Goal: Task Accomplishment & Management: Manage account settings

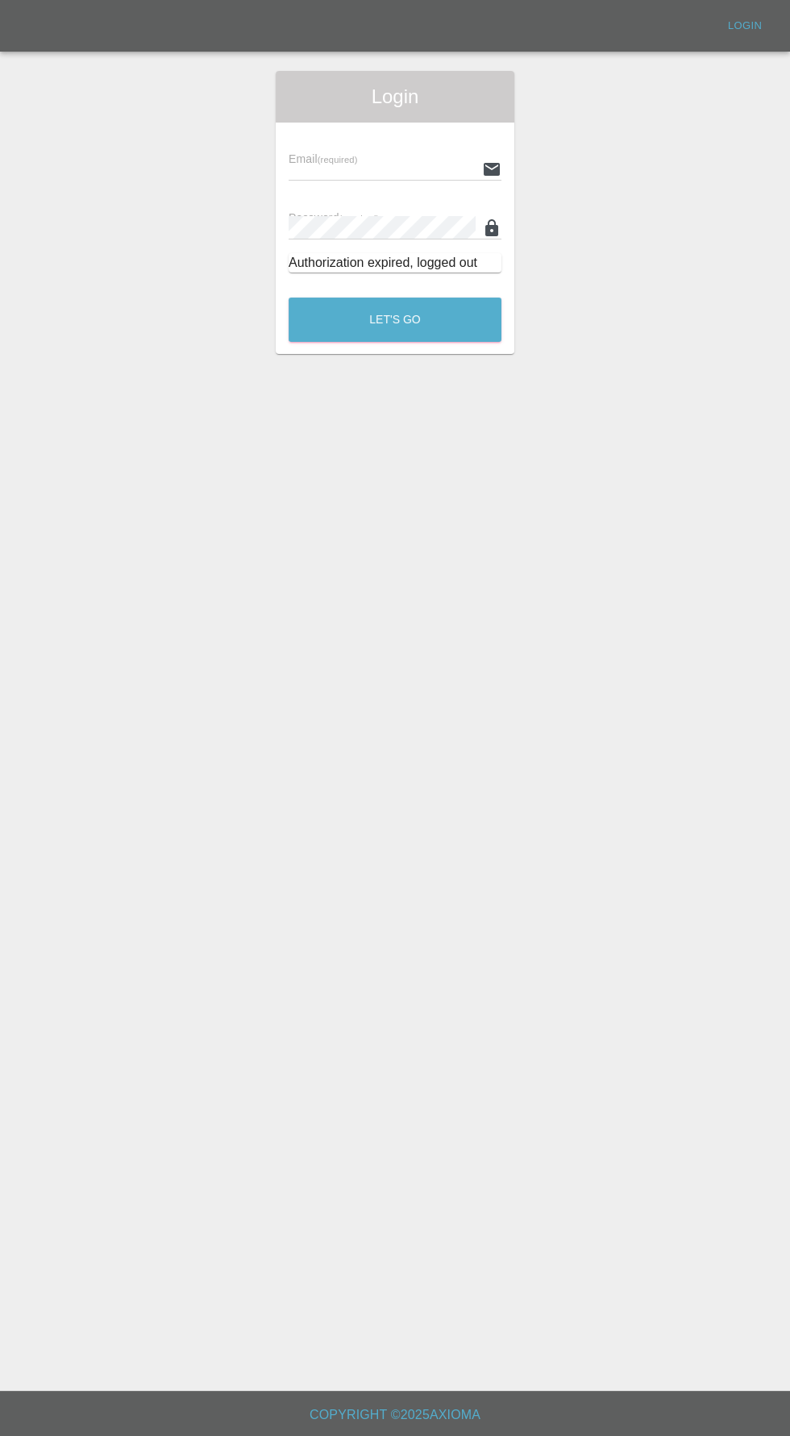
click at [363, 163] on input "text" at bounding box center [382, 168] width 187 height 23
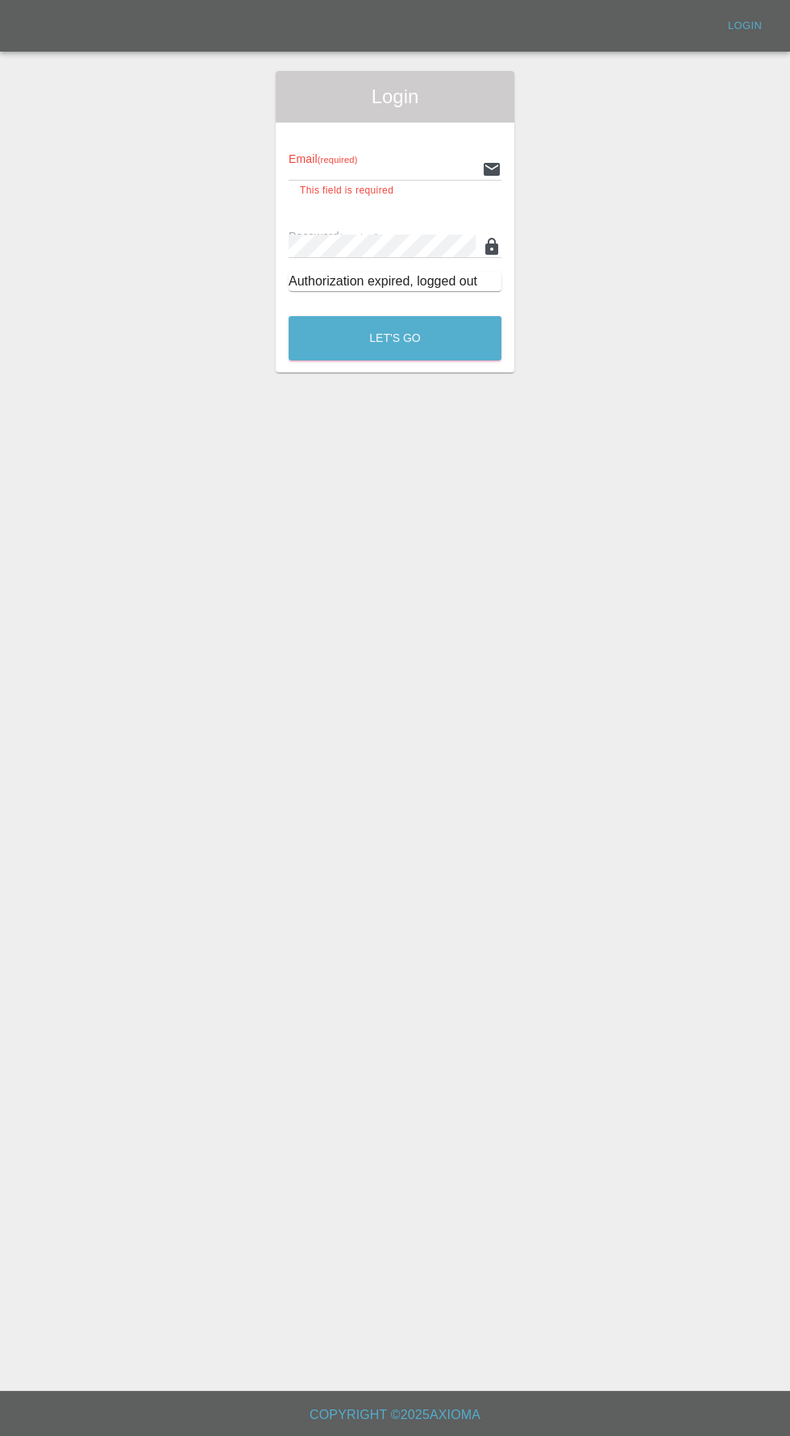
type input "[EMAIL_ADDRESS][DOMAIN_NAME]"
click at [289, 316] on button "Let's Go" at bounding box center [395, 338] width 213 height 44
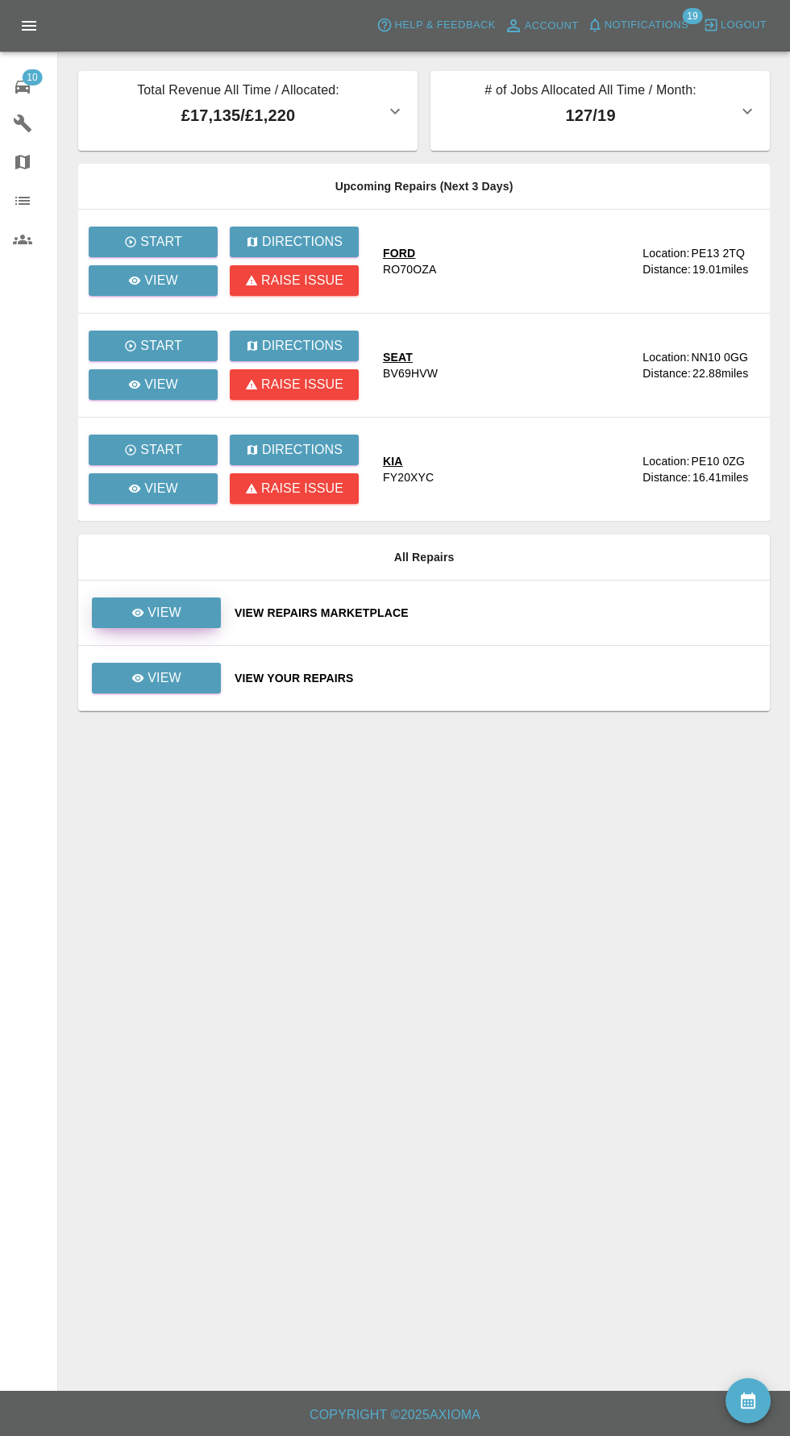
click at [113, 607] on link "View" at bounding box center [156, 613] width 129 height 31
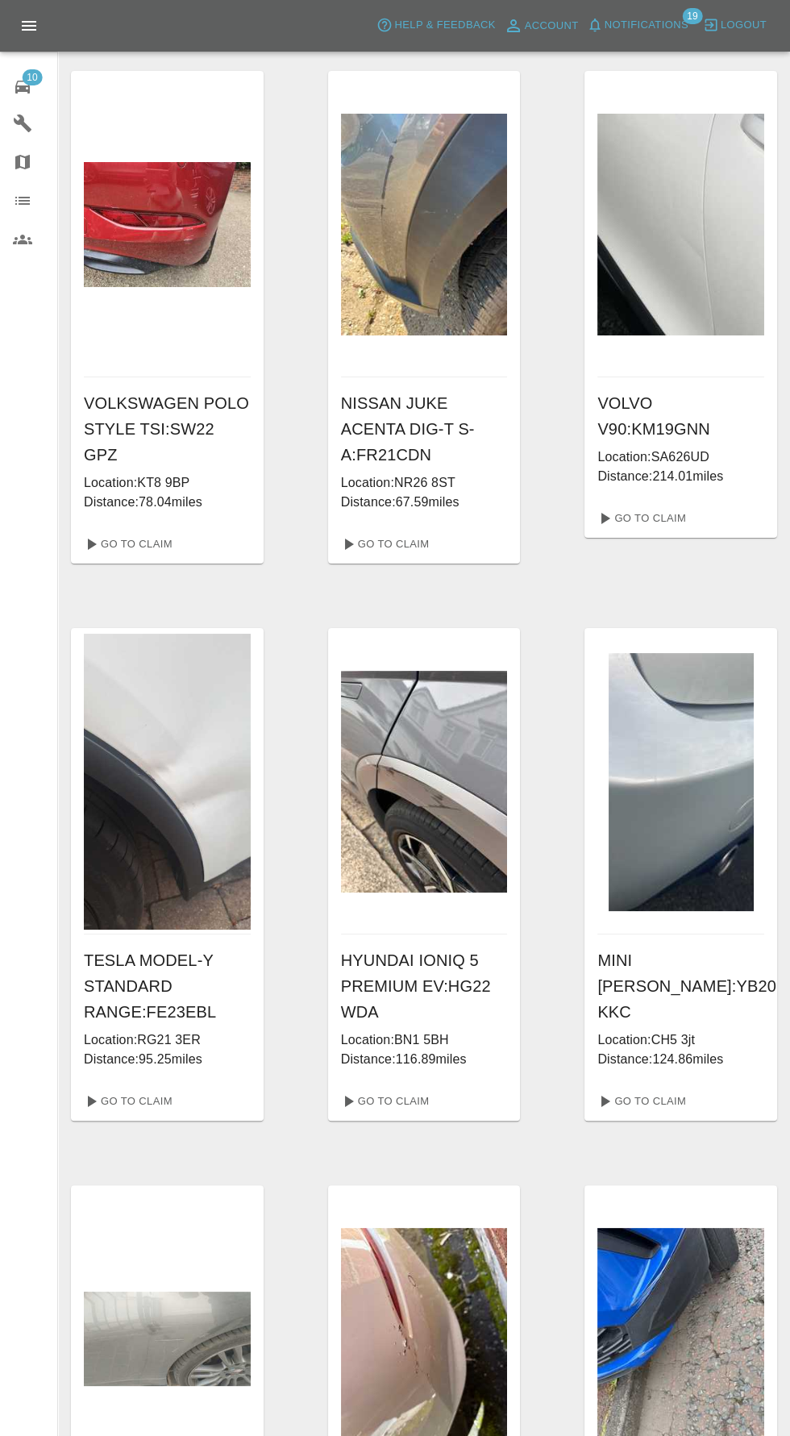
click at [35, 82] on span "10" at bounding box center [32, 77] width 20 height 16
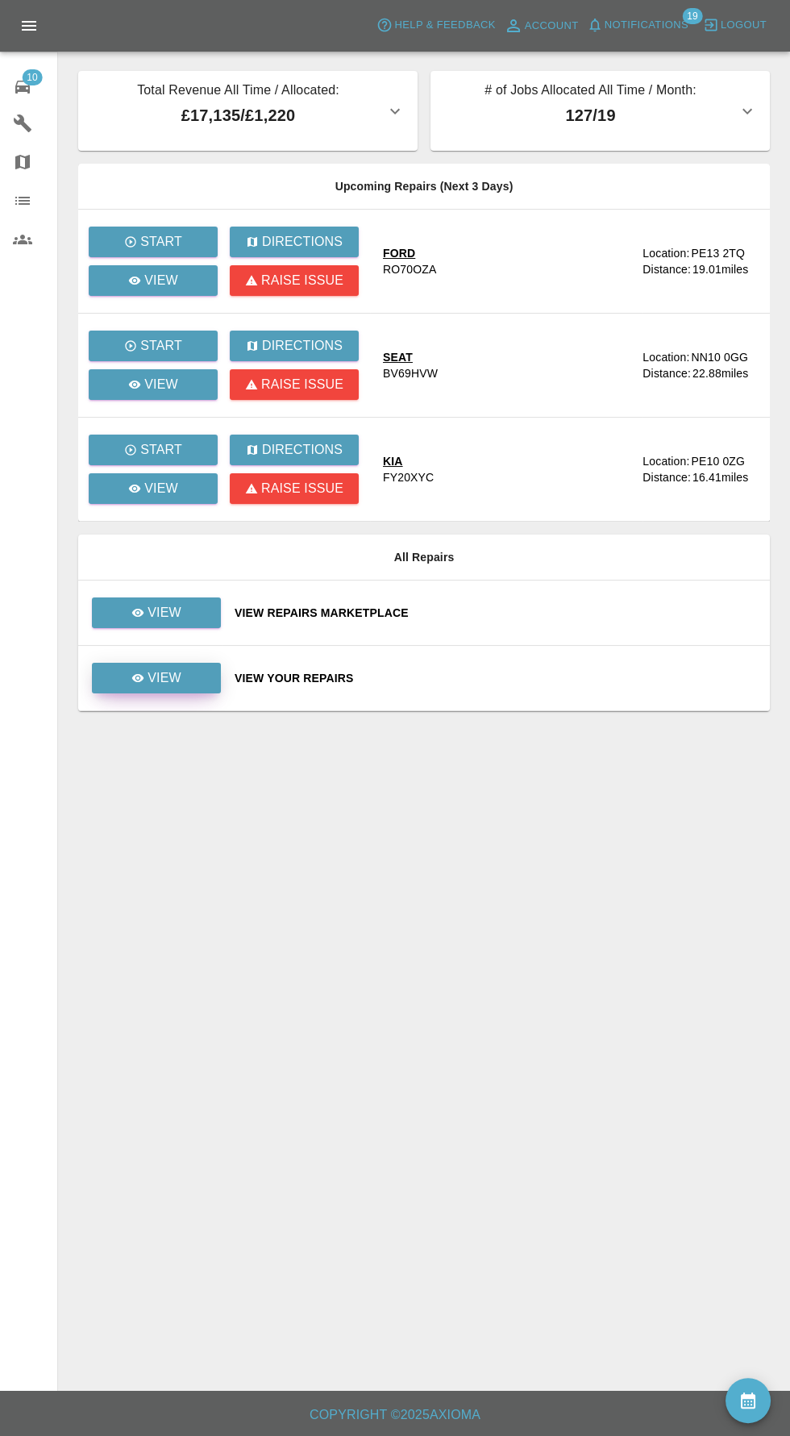
click at [169, 675] on p "View" at bounding box center [165, 678] width 34 height 19
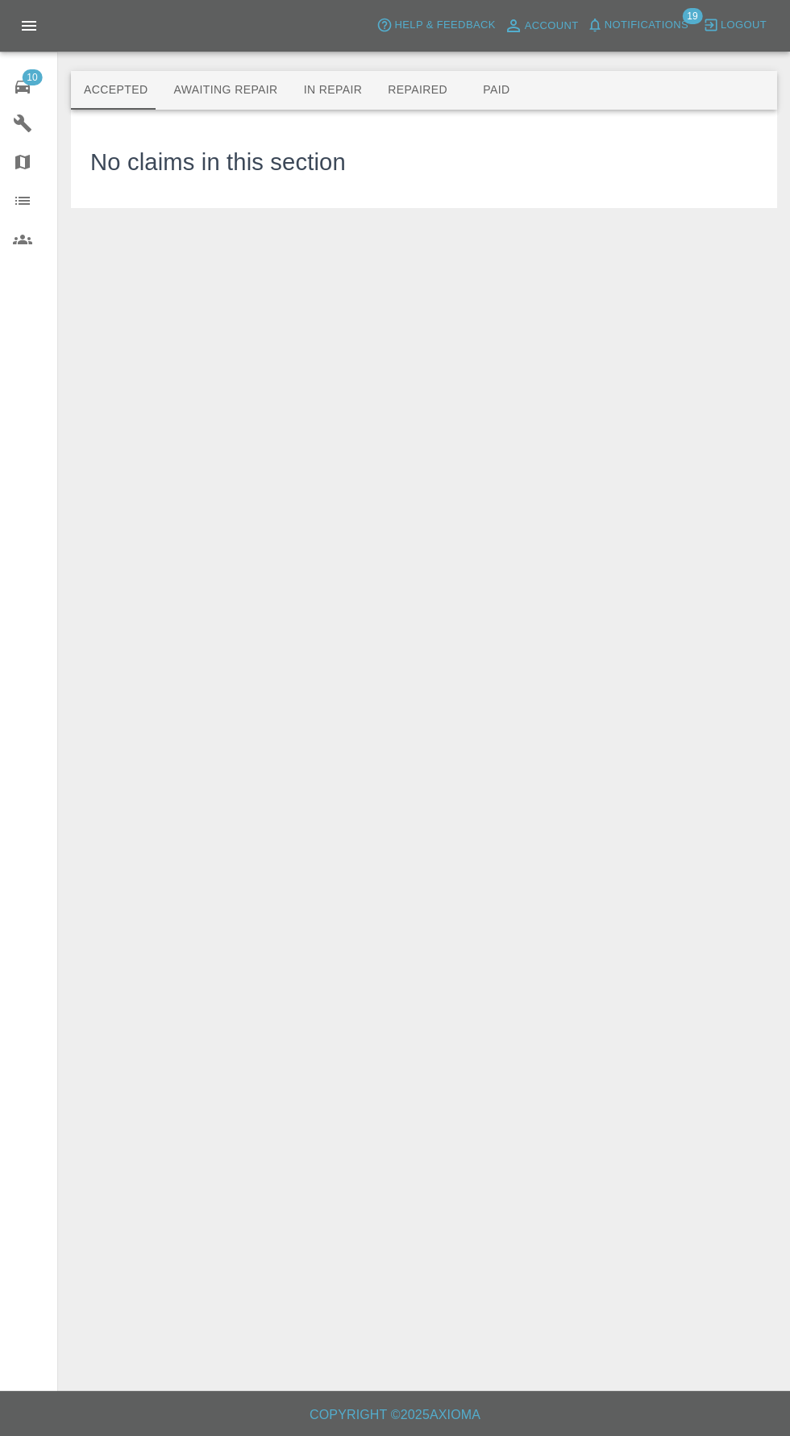
click at [230, 90] on button "Awaiting Repair" at bounding box center [225, 90] width 130 height 39
